Goal: Transaction & Acquisition: Purchase product/service

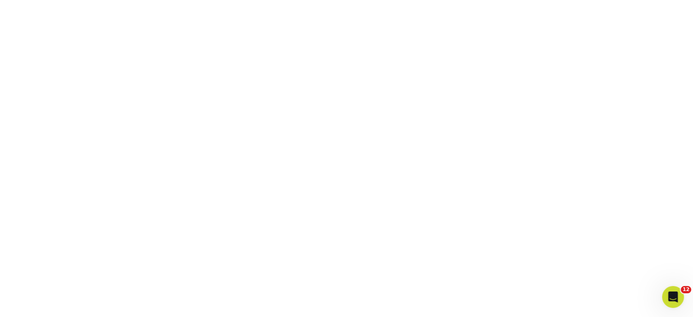
scroll to position [164, 0]
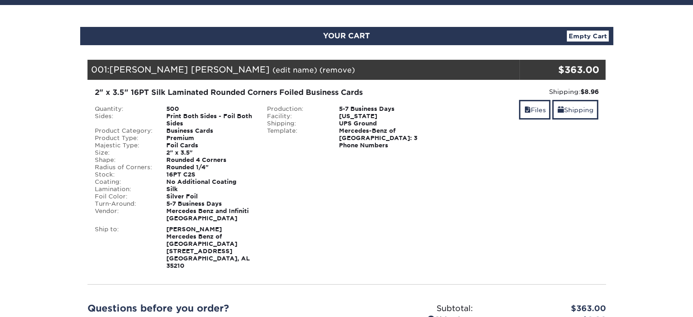
scroll to position [182, 0]
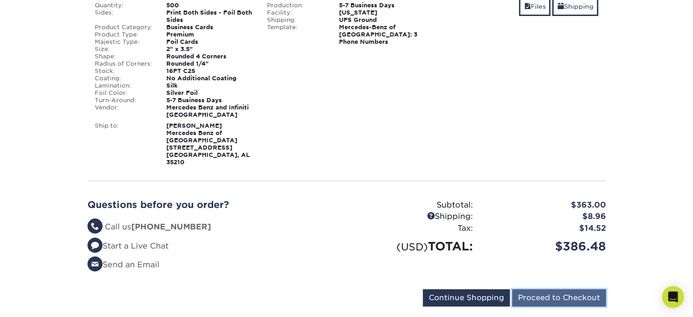
click at [542, 290] on input "Proceed to Checkout" at bounding box center [559, 297] width 94 height 17
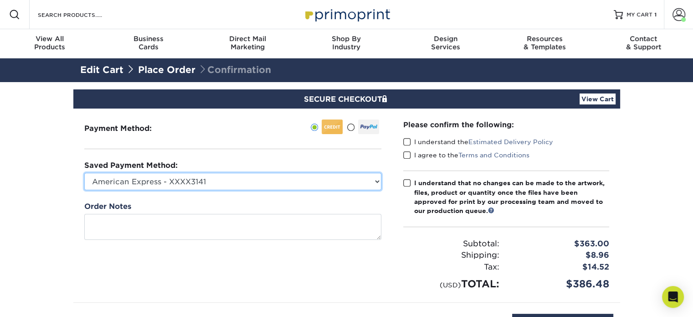
drag, startPoint x: 334, startPoint y: 180, endPoint x: 326, endPoint y: 183, distance: 8.4
click at [334, 180] on select "American Express - XXXX3141 MBBHM Marketing - CF - XXXX5332 New Credit Card" at bounding box center [232, 181] width 297 height 17
select select "70131"
click at [84, 173] on select "American Express - XXXX3141 MBBHM Marketing - CF - XXXX5332 New Credit Card" at bounding box center [232, 181] width 297 height 17
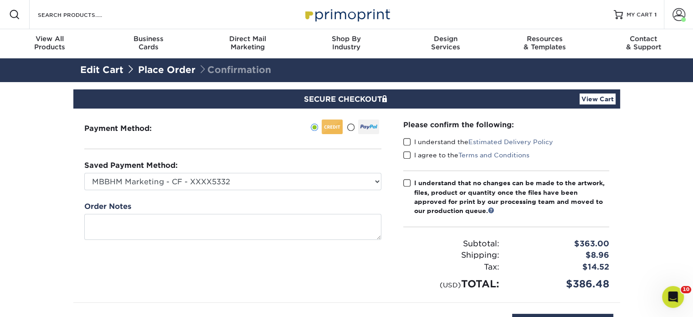
click at [405, 140] on span at bounding box center [407, 142] width 8 height 9
click at [0, 0] on input "I understand the Estimated Delivery Policy" at bounding box center [0, 0] width 0 height 0
click at [406, 154] on span at bounding box center [407, 155] width 8 height 9
click at [0, 0] on input "I agree to the Terms and Conditions" at bounding box center [0, 0] width 0 height 0
click at [407, 184] on span at bounding box center [407, 183] width 8 height 9
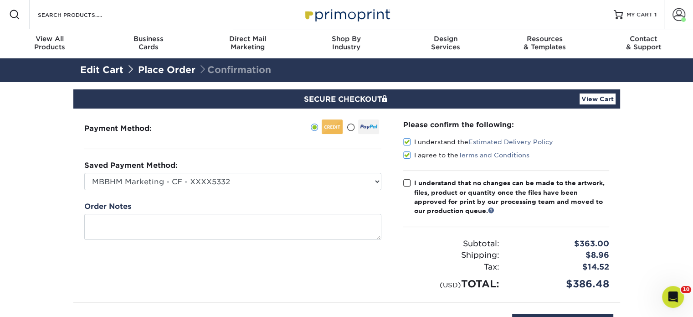
click at [0, 0] on input "I understand that no changes can be made to the artwork, files, product or quan…" at bounding box center [0, 0] width 0 height 0
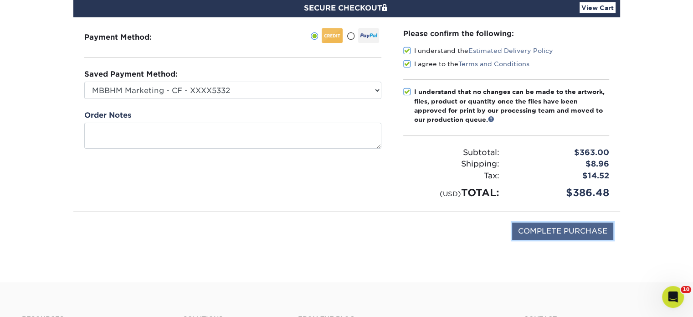
click at [540, 230] on input "COMPLETE PURCHASE" at bounding box center [562, 230] width 101 height 17
type input "PROCESSING, PLEASE WAIT..."
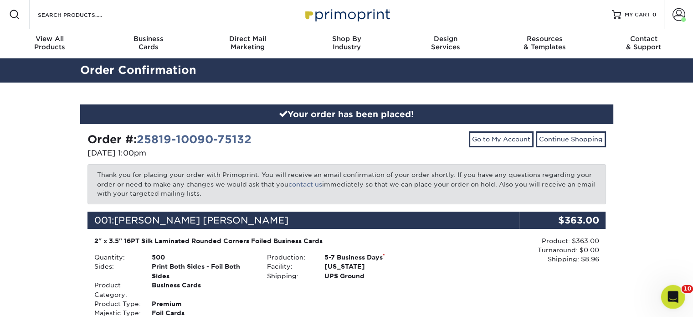
click at [667, 285] on div "Open Intercom Messenger" at bounding box center [671, 295] width 30 height 30
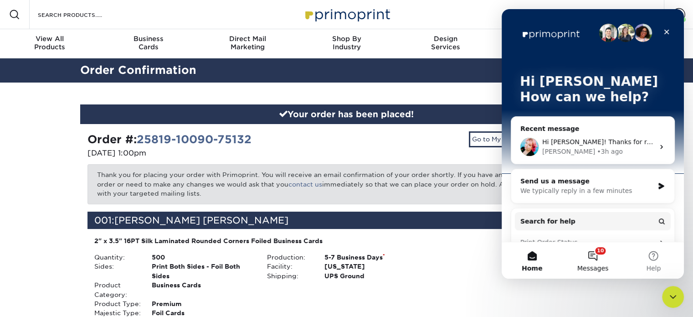
click at [602, 253] on button "10 Messages" at bounding box center [592, 260] width 61 height 36
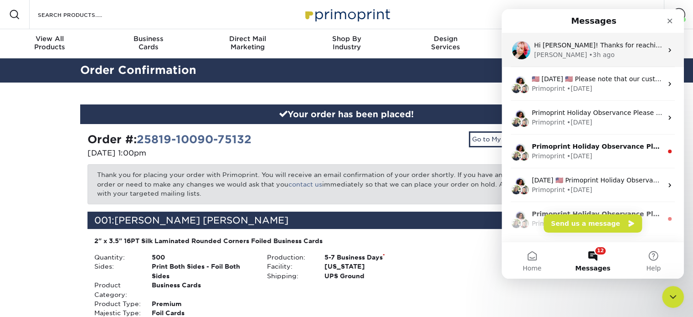
click at [604, 58] on div "Jenny • 3h ago" at bounding box center [598, 55] width 128 height 10
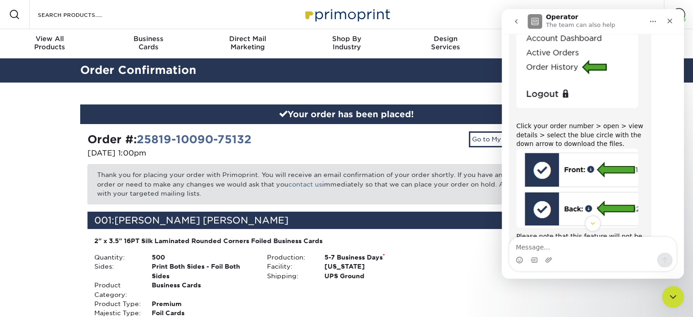
scroll to position [666, 0]
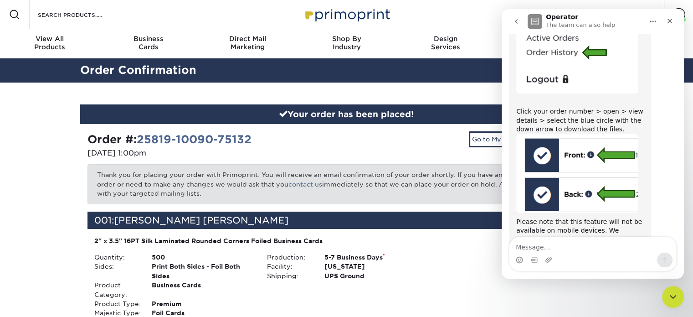
click at [559, 243] on textarea "Message…" at bounding box center [592, 244] width 167 height 15
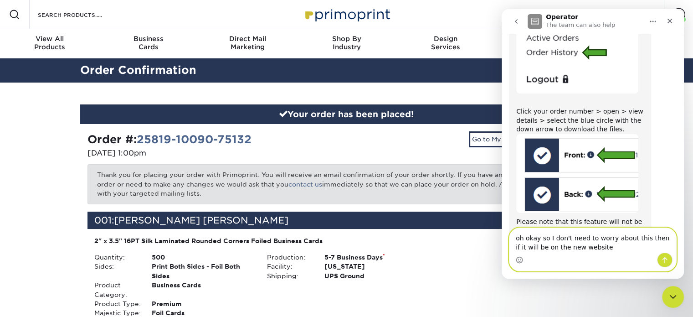
type textarea "oh okay so I don't need to worry about this then if it will be on the new websi…"
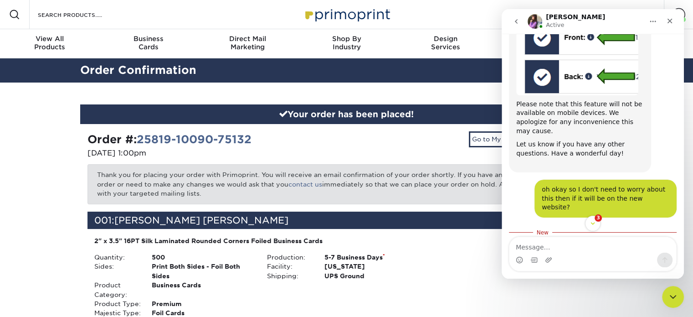
scroll to position [813, 0]
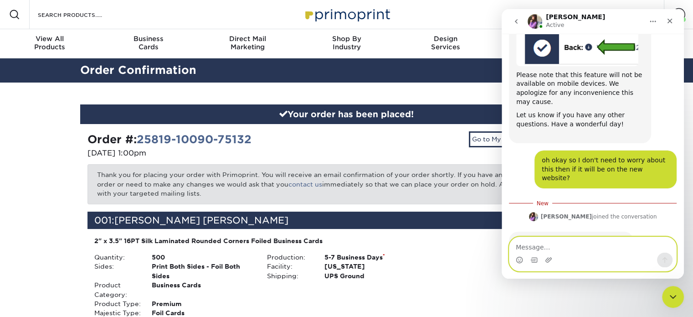
click at [538, 245] on textarea "Message…" at bounding box center [592, 244] width 167 height 15
type textarea "okay thank you so much!"
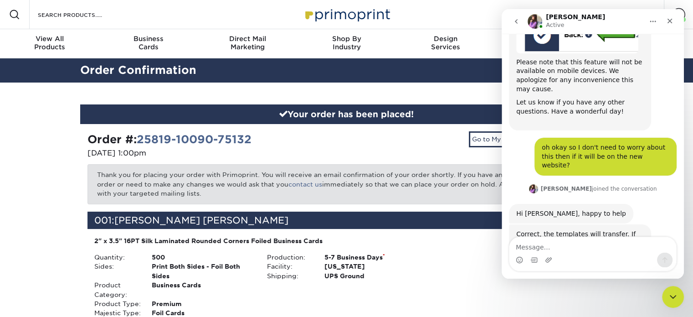
click at [452, 138] on div "Go to My Account Continue Shopping" at bounding box center [480, 145] width 266 height 29
click at [667, 20] on icon "Close" at bounding box center [669, 20] width 7 height 7
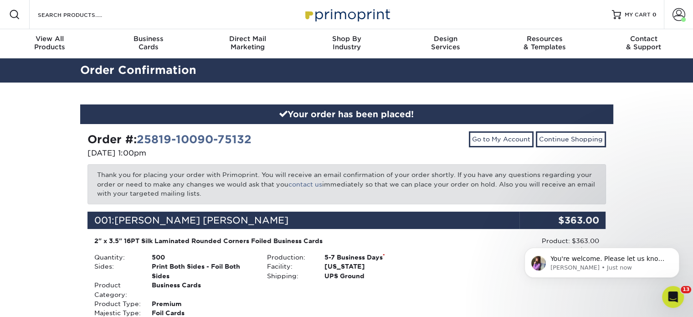
scroll to position [861, 0]
